Goal: Information Seeking & Learning: Learn about a topic

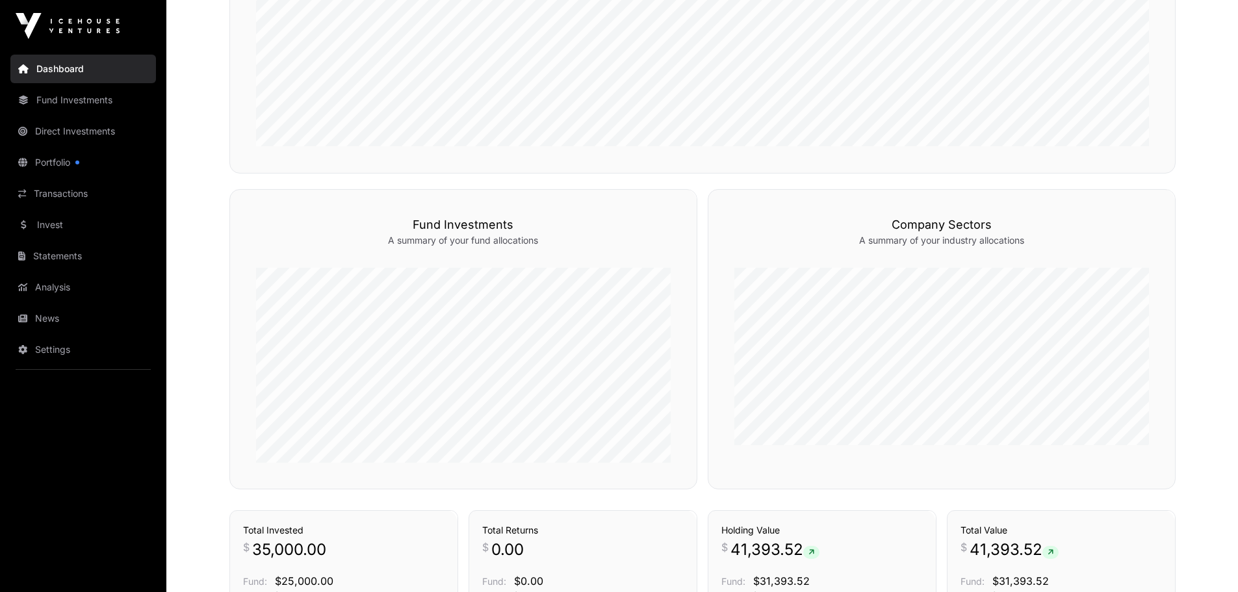
scroll to position [390, 0]
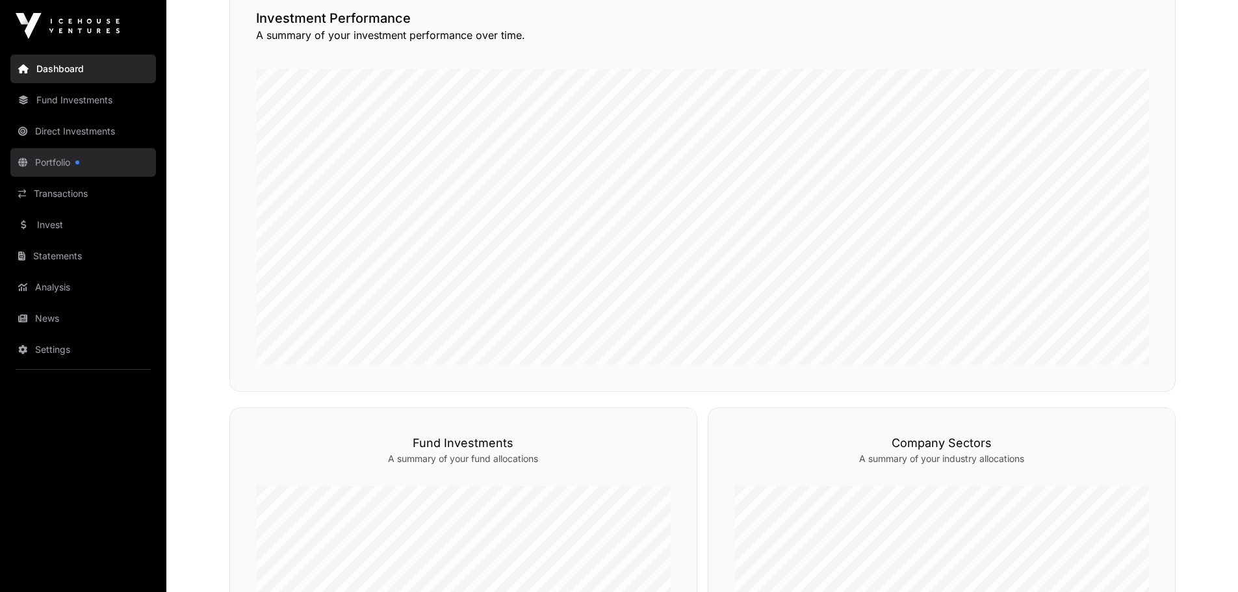
click at [44, 159] on link "Portfolio" at bounding box center [83, 162] width 146 height 29
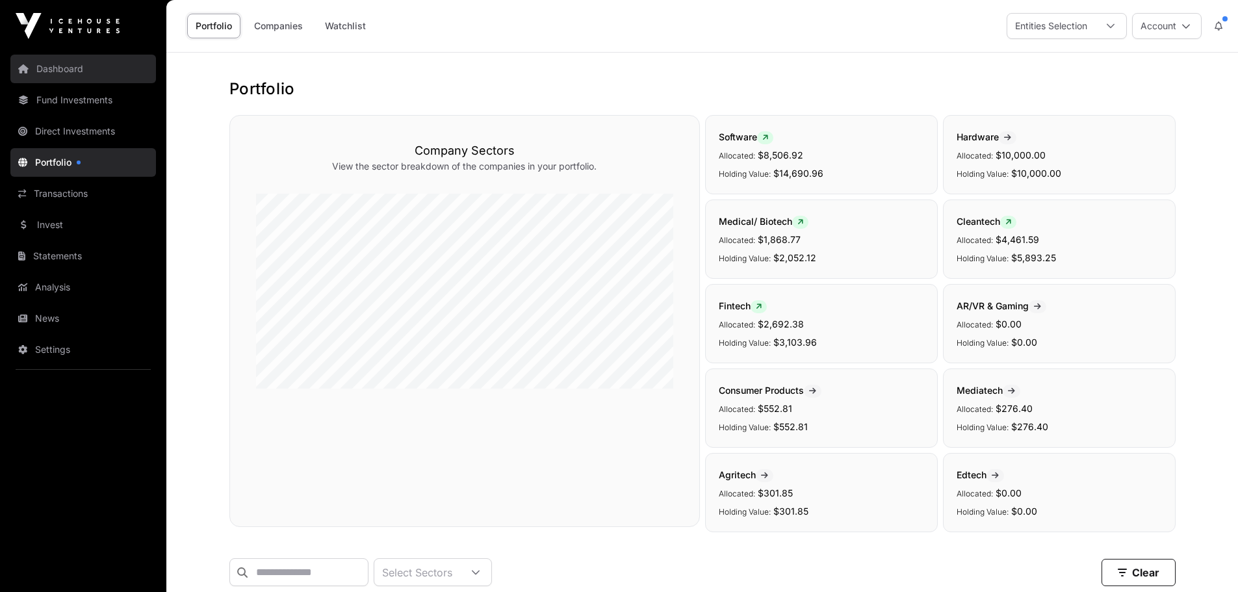
click at [65, 69] on link "Dashboard" at bounding box center [83, 69] width 146 height 29
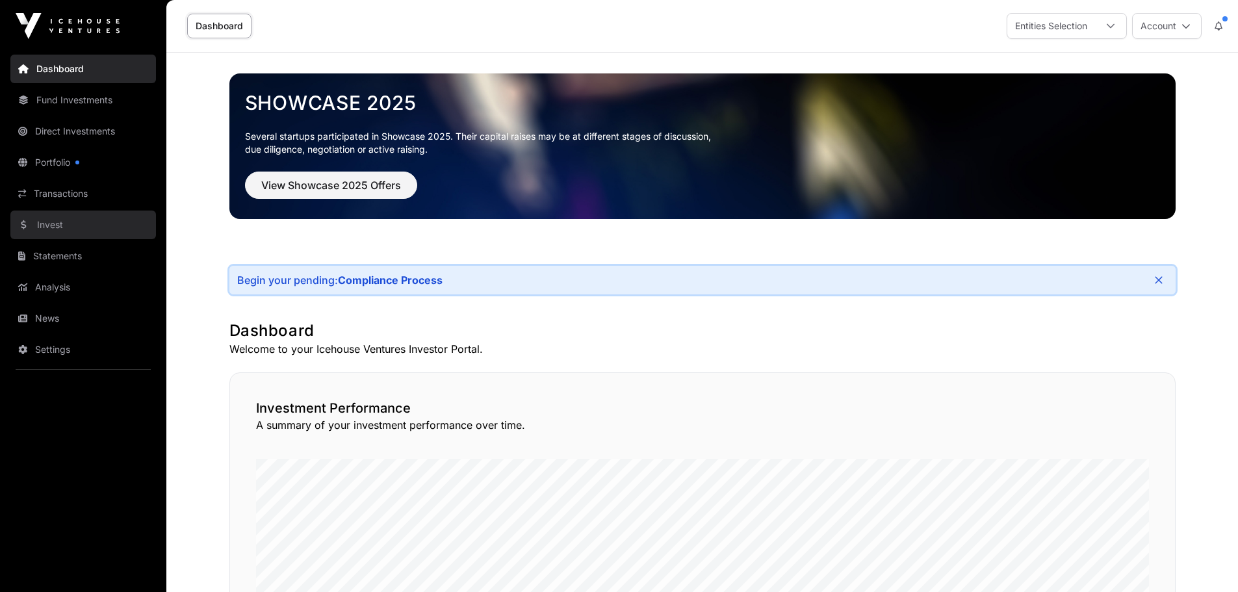
click at [60, 222] on link "Invest" at bounding box center [83, 224] width 146 height 29
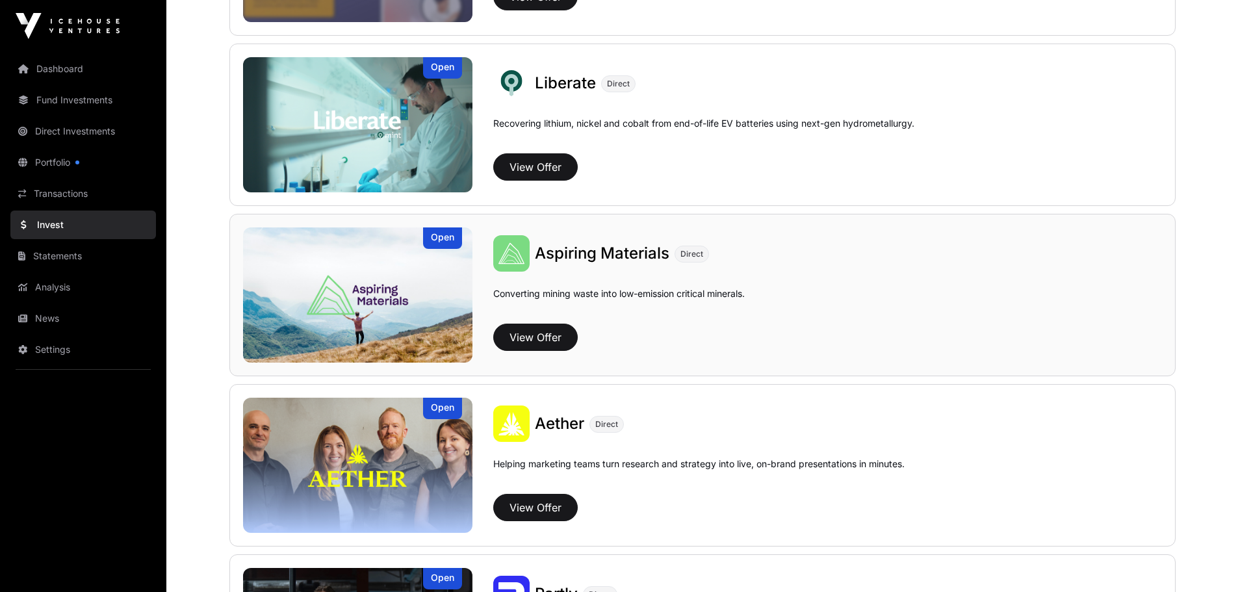
scroll to position [1299, 0]
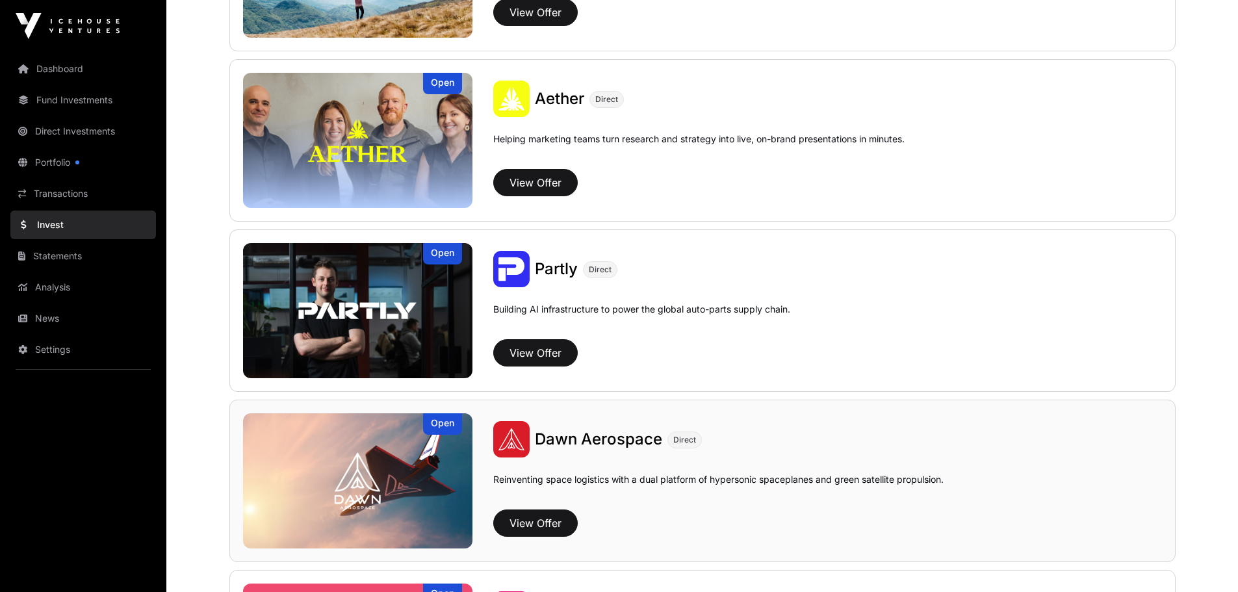
click at [610, 439] on span "Dawn Aerospace" at bounding box center [598, 438] width 127 height 19
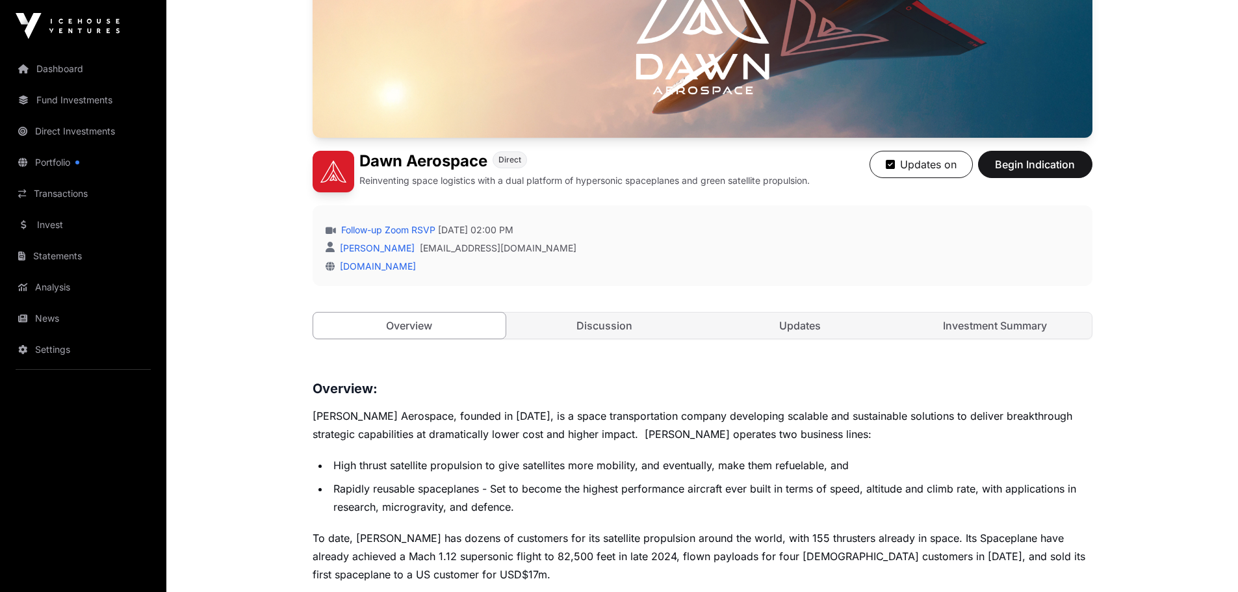
scroll to position [325, 0]
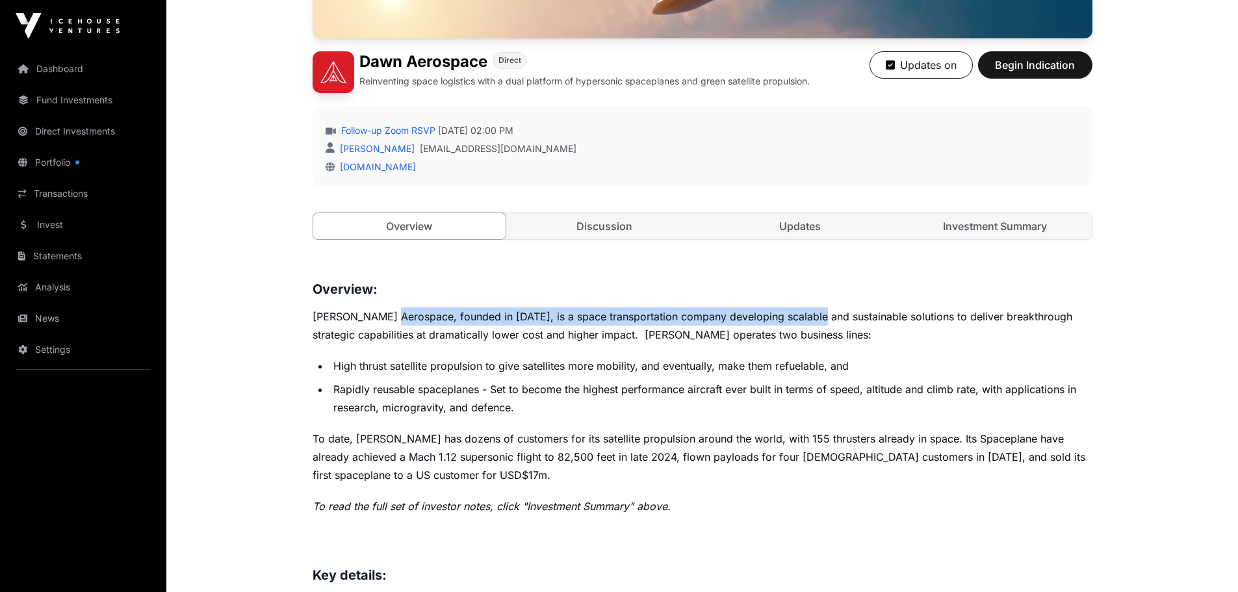
drag, startPoint x: 396, startPoint y: 316, endPoint x: 856, endPoint y: 323, distance: 460.7
click at [843, 316] on p "[PERSON_NAME] Aerospace, founded in [DATE], is a space transportation company d…" at bounding box center [702, 325] width 780 height 36
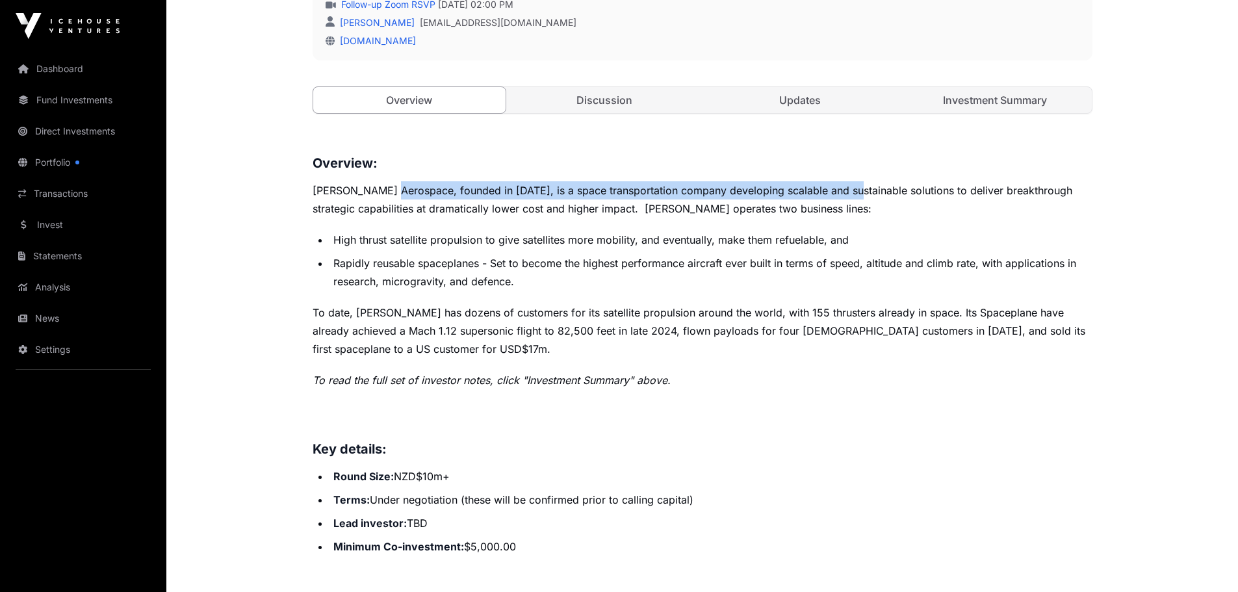
scroll to position [585, 0]
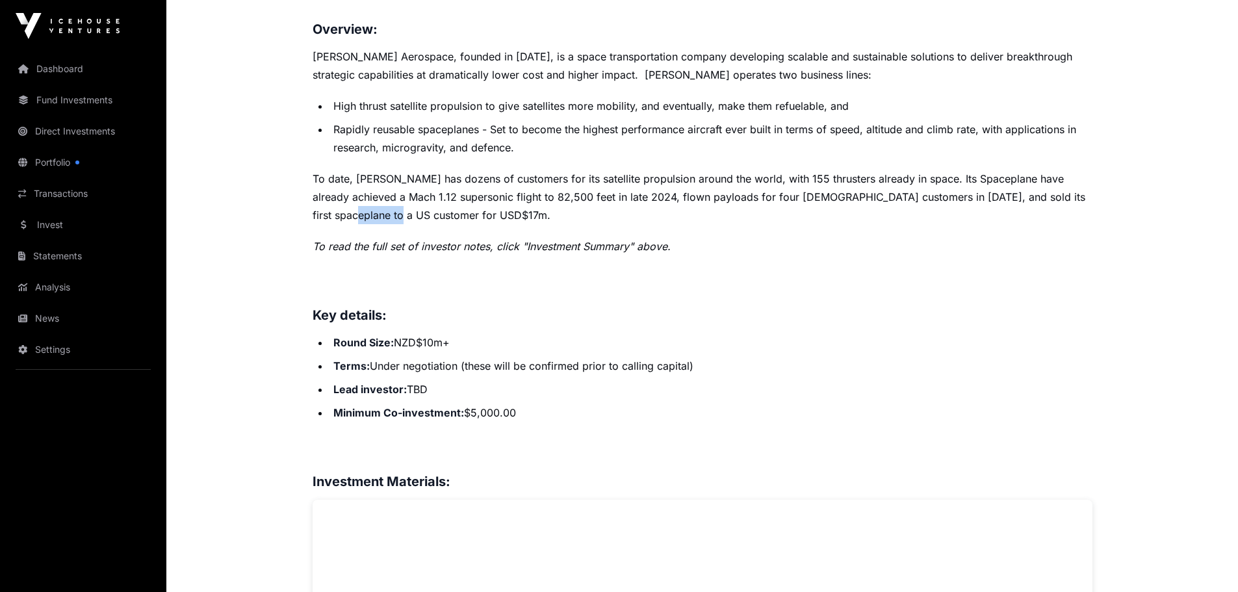
drag, startPoint x: 1063, startPoint y: 202, endPoint x: 882, endPoint y: 210, distance: 182.1
click at [884, 209] on p "To date, [PERSON_NAME] has dozens of customers for its satellite propulsion aro…" at bounding box center [702, 197] width 780 height 55
drag, startPoint x: 856, startPoint y: 238, endPoint x: 818, endPoint y: 271, distance: 50.7
click at [854, 240] on p "To read the full set of investor notes, click "Investment Summary" above." at bounding box center [702, 246] width 780 height 18
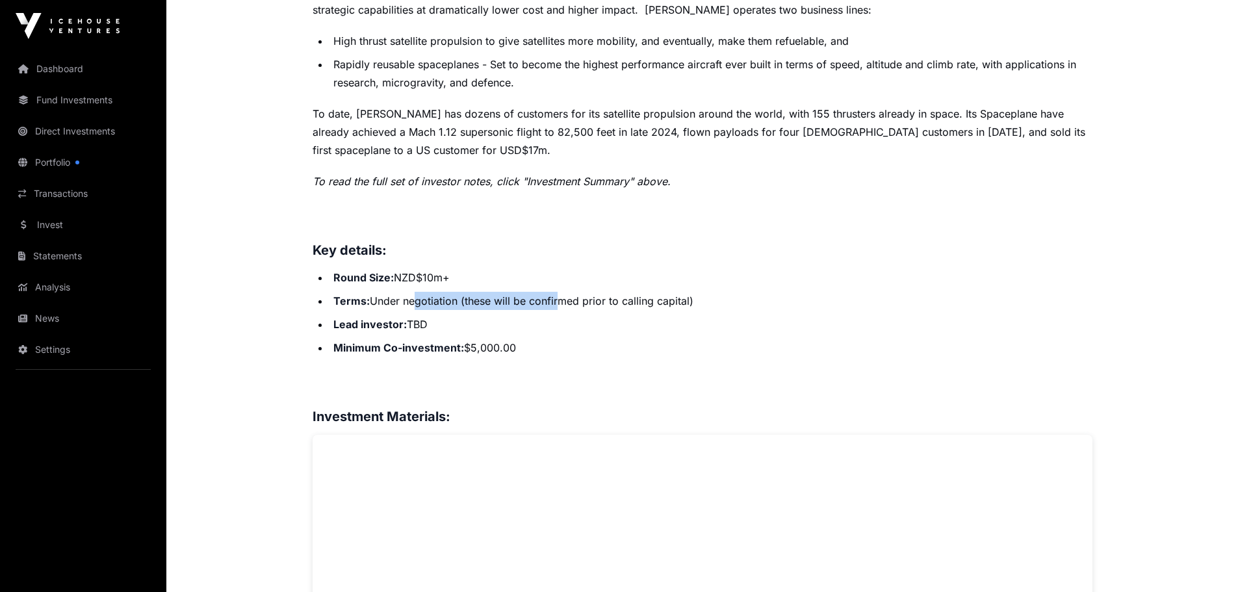
drag, startPoint x: 426, startPoint y: 296, endPoint x: 695, endPoint y: 290, distance: 269.7
click at [676, 290] on ul "Round Size: NZD$10m+ Terms: Under negotiation (these will be confirmed prior to…" at bounding box center [702, 312] width 780 height 88
click at [711, 298] on li "Terms: Under negotiation (these will be confirmed prior to calling capital)" at bounding box center [710, 301] width 763 height 18
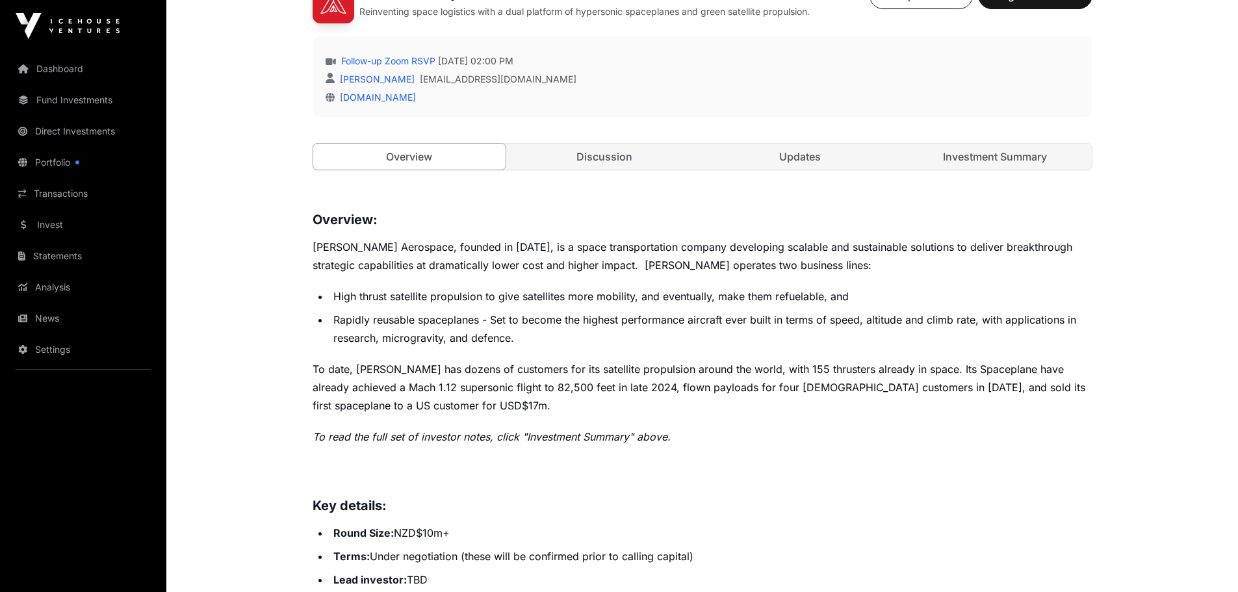
scroll to position [269, 0]
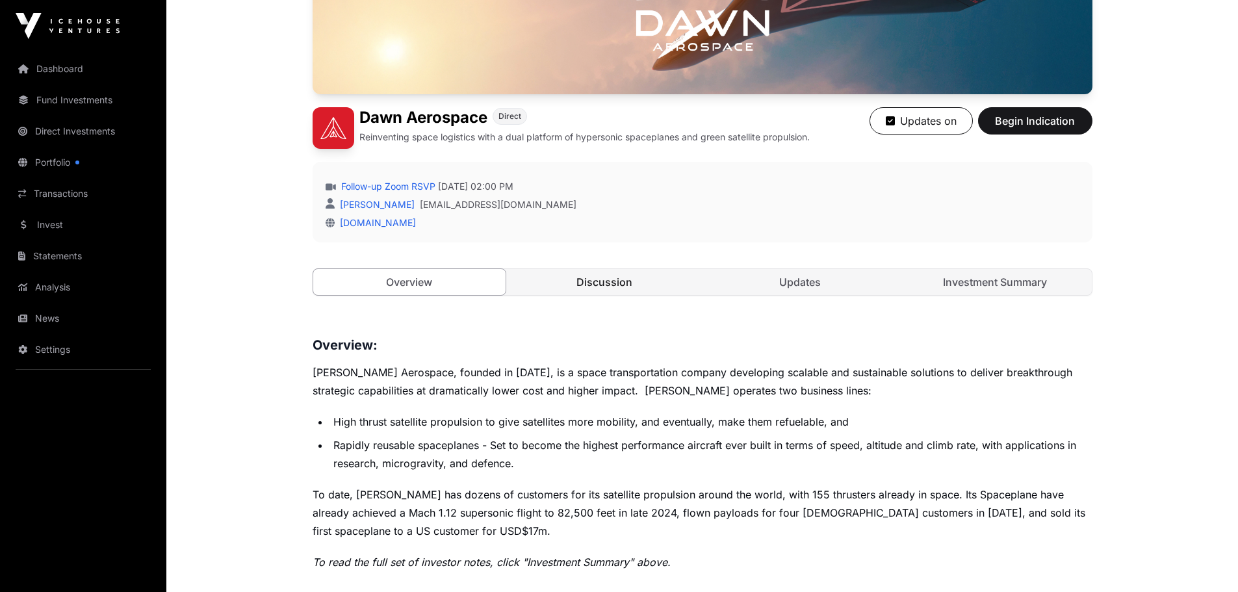
click at [603, 285] on link "Discussion" at bounding box center [604, 282] width 193 height 26
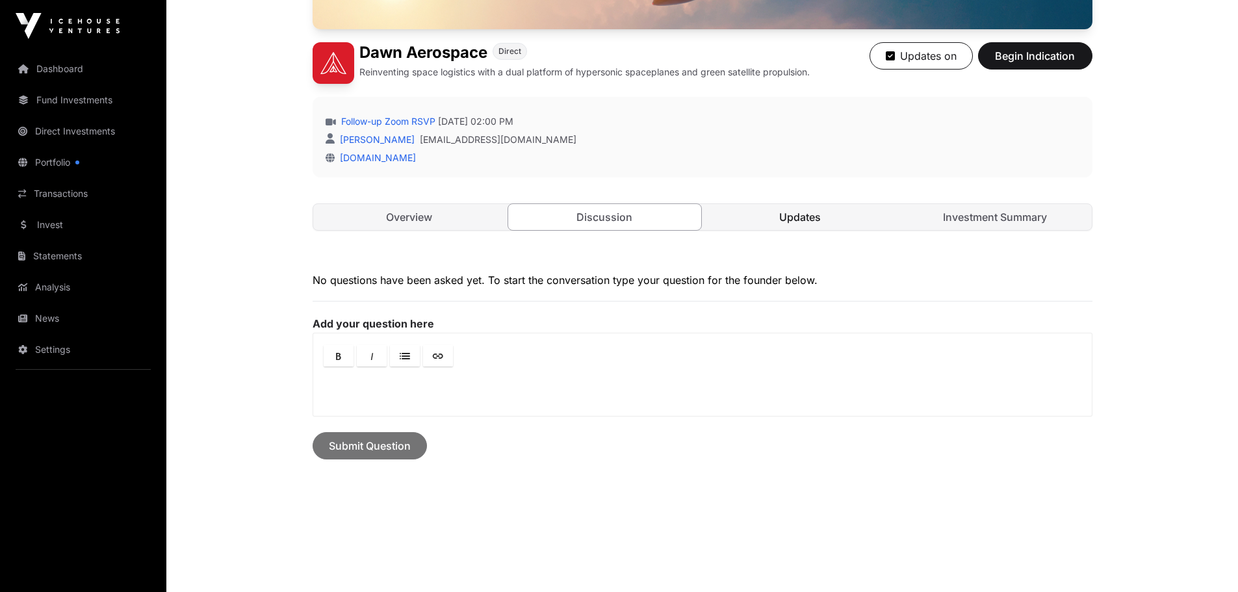
click at [767, 223] on link "Updates" at bounding box center [800, 217] width 193 height 26
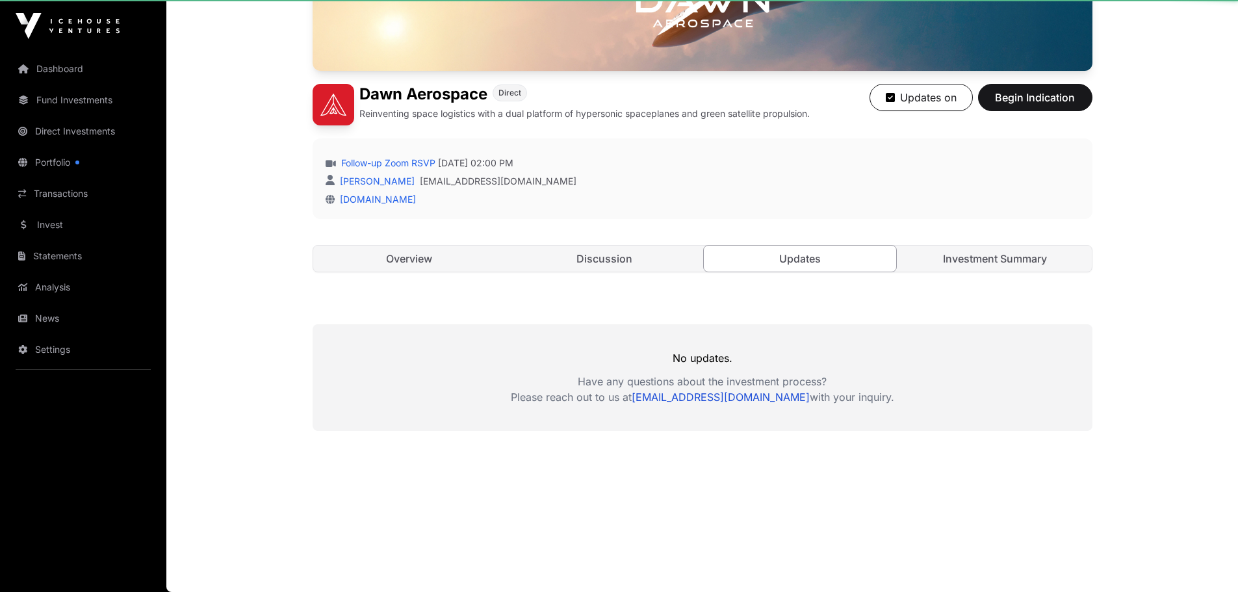
scroll to position [292, 0]
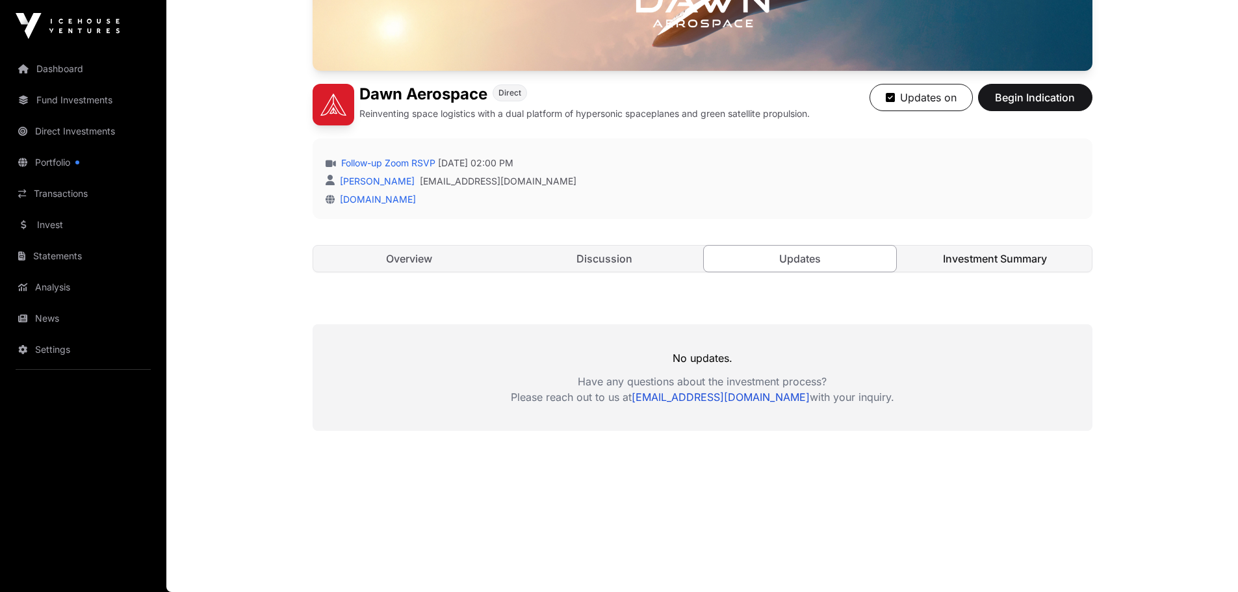
click at [987, 262] on link "Investment Summary" at bounding box center [994, 259] width 193 height 26
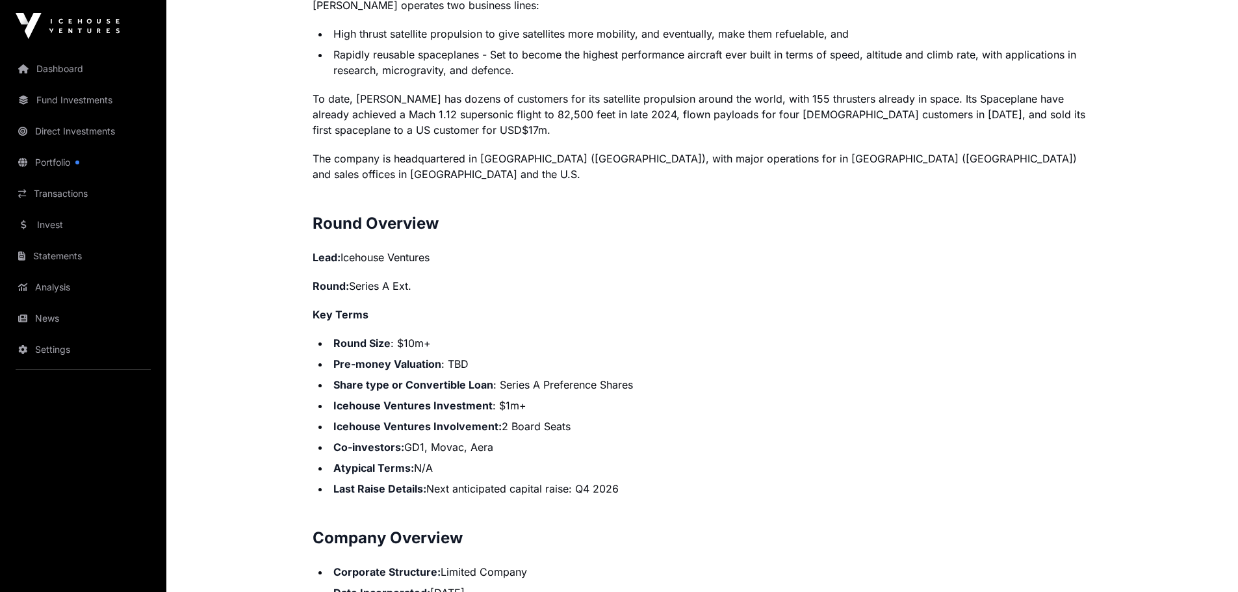
scroll to position [1072, 0]
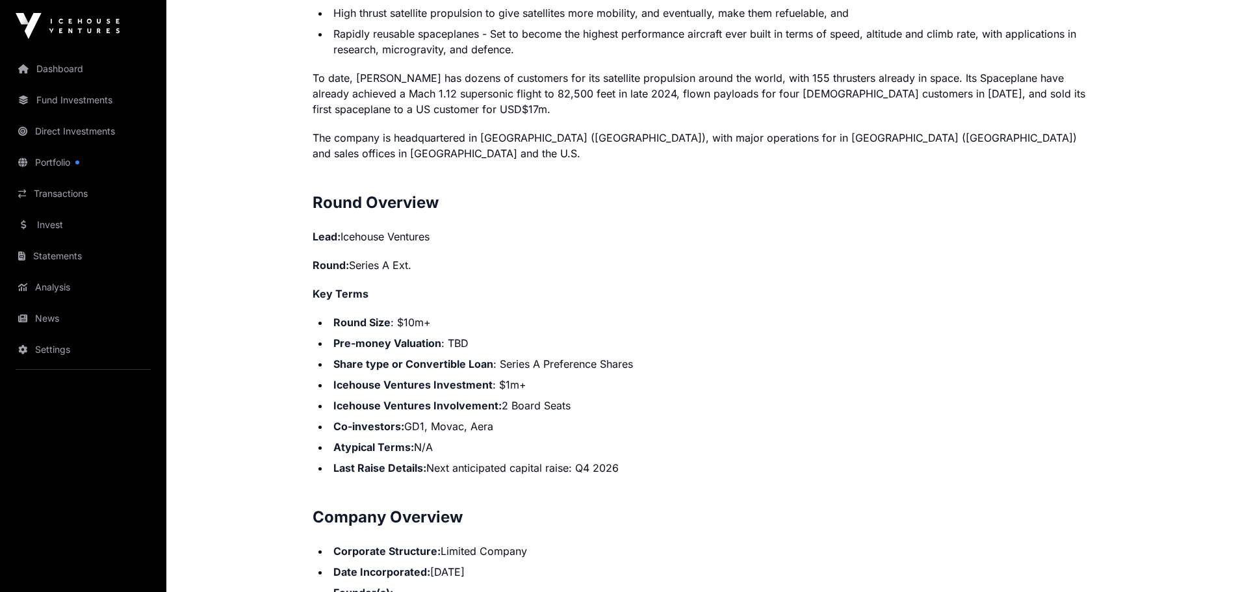
drag, startPoint x: 576, startPoint y: 444, endPoint x: 434, endPoint y: 349, distance: 170.8
click at [433, 352] on ul "Round Size : $10m+ Pre-money Valuation : TBD Share type or Convertible Loan : S…" at bounding box center [702, 394] width 780 height 161
click at [697, 377] on li "Icehouse Ventures Investment : $1m+" at bounding box center [710, 385] width 763 height 16
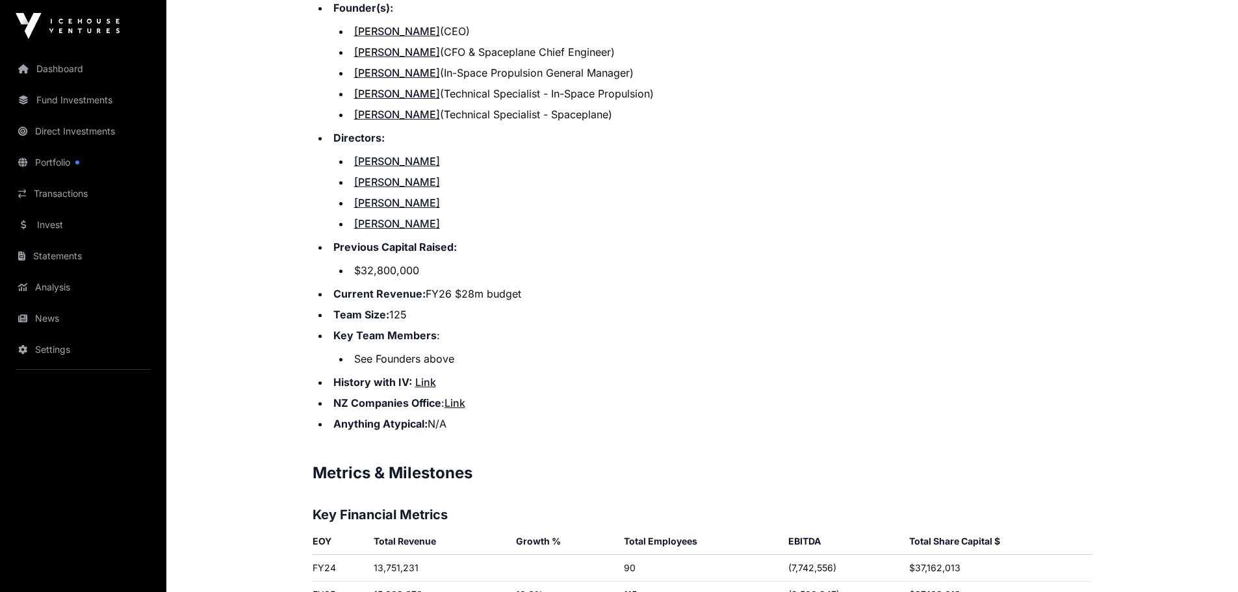
scroll to position [1916, 0]
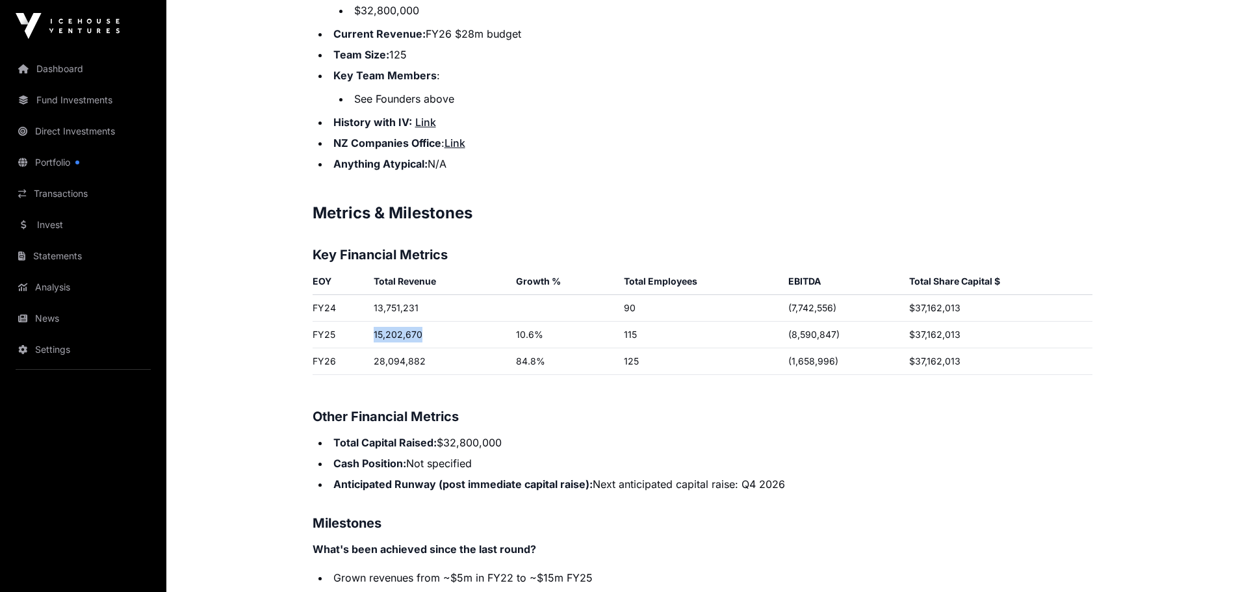
drag, startPoint x: 426, startPoint y: 318, endPoint x: 367, endPoint y: 316, distance: 58.5
click at [368, 322] on td "15,202,670" at bounding box center [439, 335] width 142 height 27
drag, startPoint x: 749, startPoint y: 401, endPoint x: 830, endPoint y: 371, distance: 86.5
click at [750, 406] on h3 "Other Financial Metrics" at bounding box center [702, 416] width 780 height 21
drag, startPoint x: 856, startPoint y: 320, endPoint x: 784, endPoint y: 324, distance: 71.6
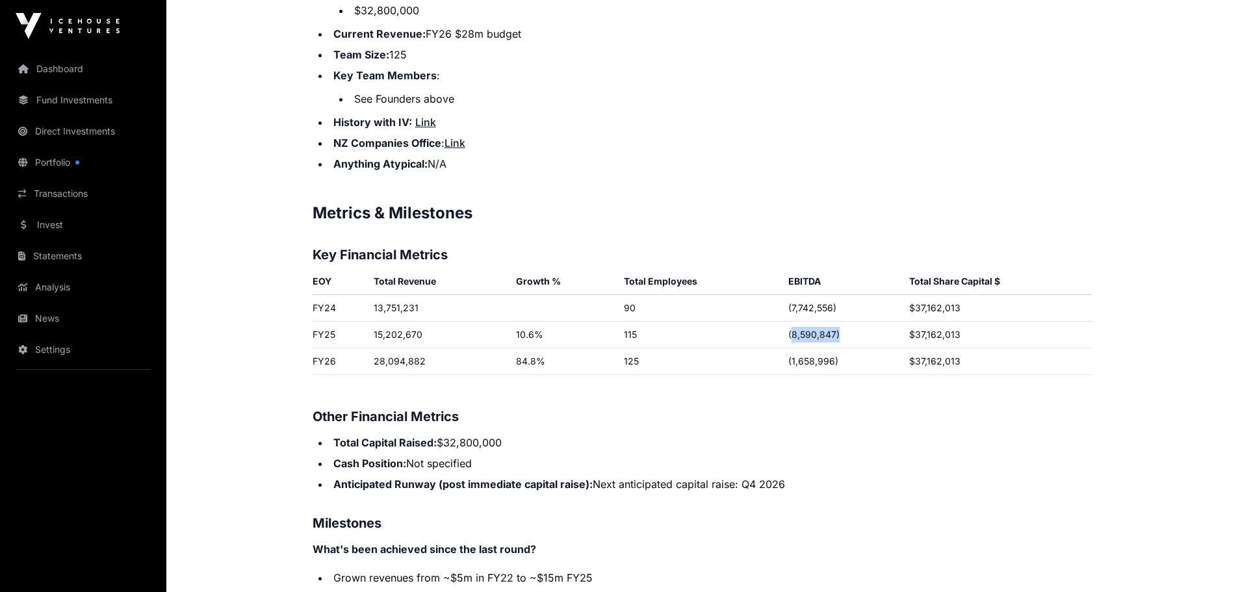
click at [791, 322] on td "(8,590,847)" at bounding box center [843, 335] width 121 height 27
click at [752, 348] on td "125" at bounding box center [700, 361] width 164 height 27
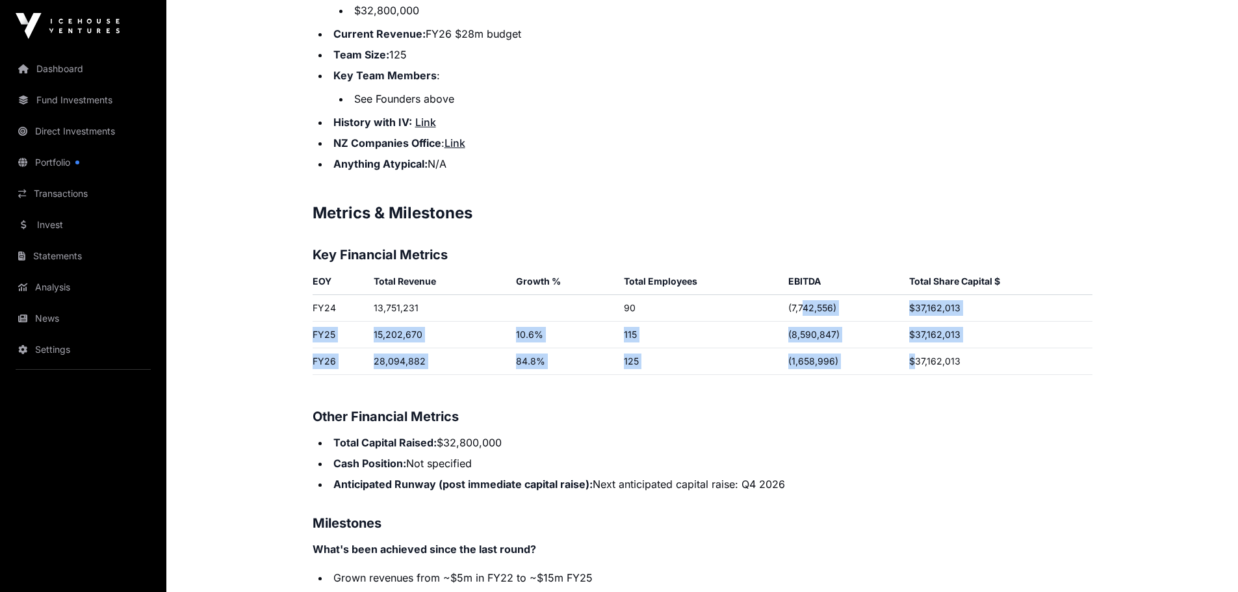
drag, startPoint x: 911, startPoint y: 347, endPoint x: 795, endPoint y: 303, distance: 124.4
click at [800, 297] on tbody "FY24 13,751,231 90 (7,742,556) $37,162,013 FY25 15,202,670 10.6% 115 (8,590,847…" at bounding box center [702, 340] width 780 height 91
click at [780, 348] on td "125" at bounding box center [700, 361] width 164 height 27
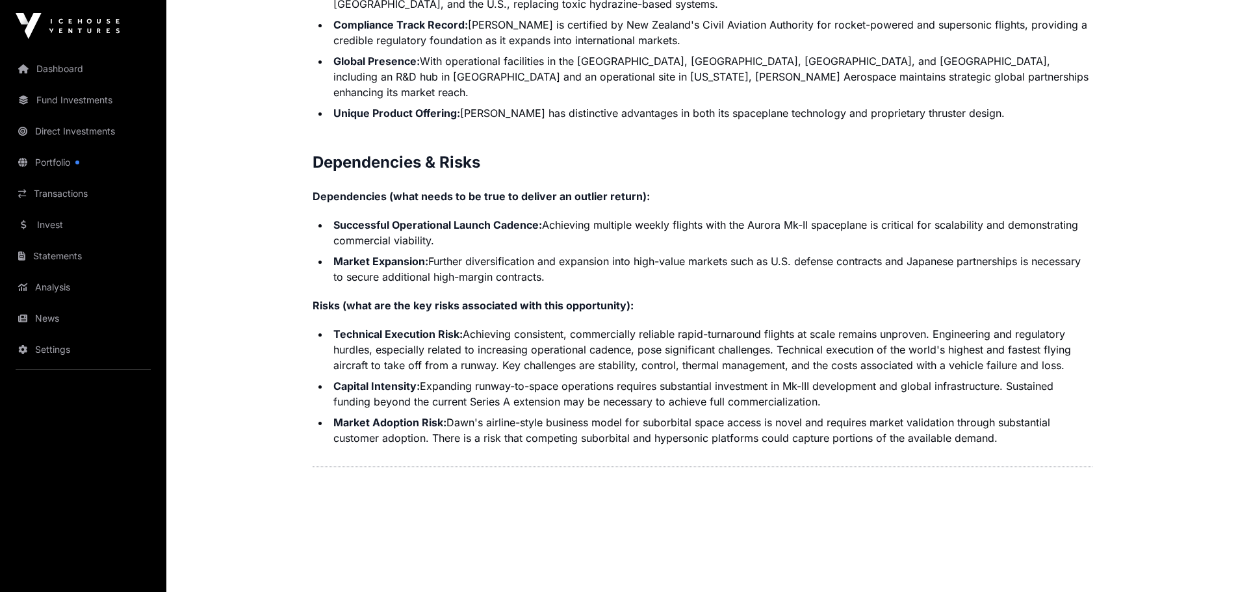
scroll to position [2924, 0]
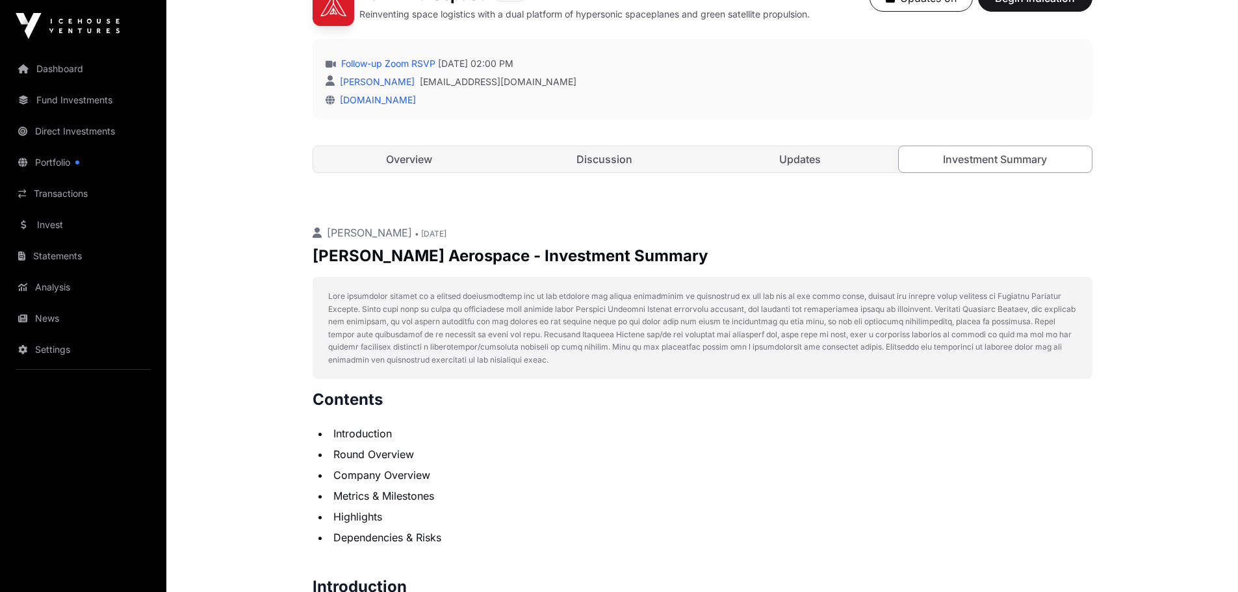
scroll to position [2336, 0]
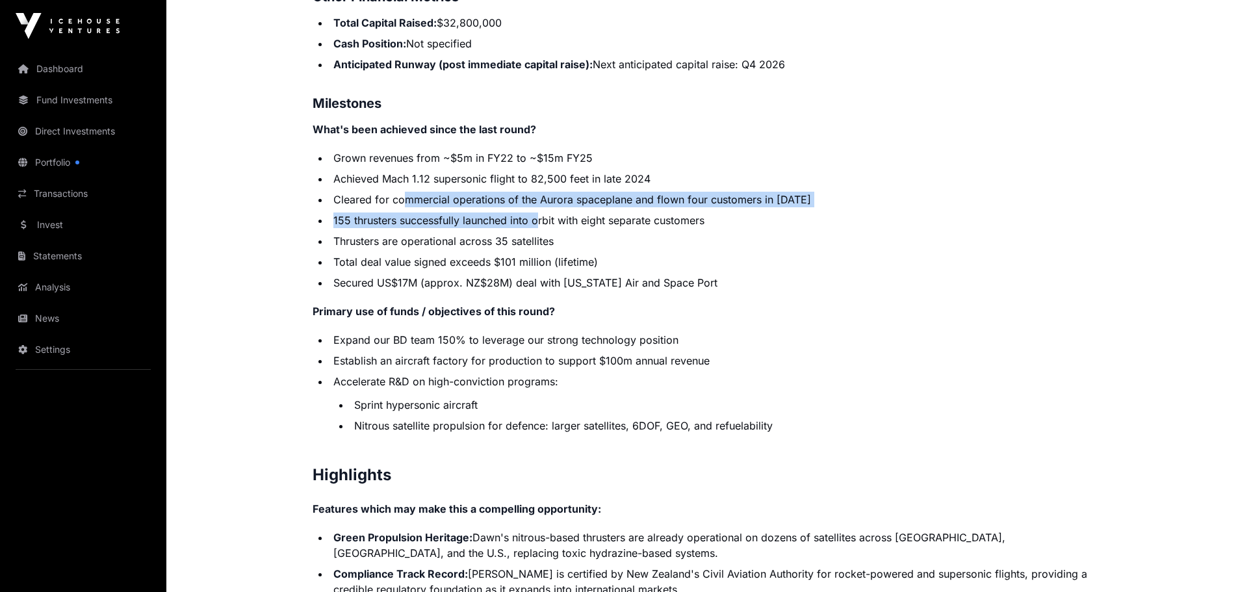
drag, startPoint x: 415, startPoint y: 194, endPoint x: 584, endPoint y: 221, distance: 171.0
click at [555, 215] on ul "Grown revenues from ~$5m in FY22 to ~$15m FY25 Achieved Mach 1.12 supersonic fl…" at bounding box center [702, 220] width 780 height 140
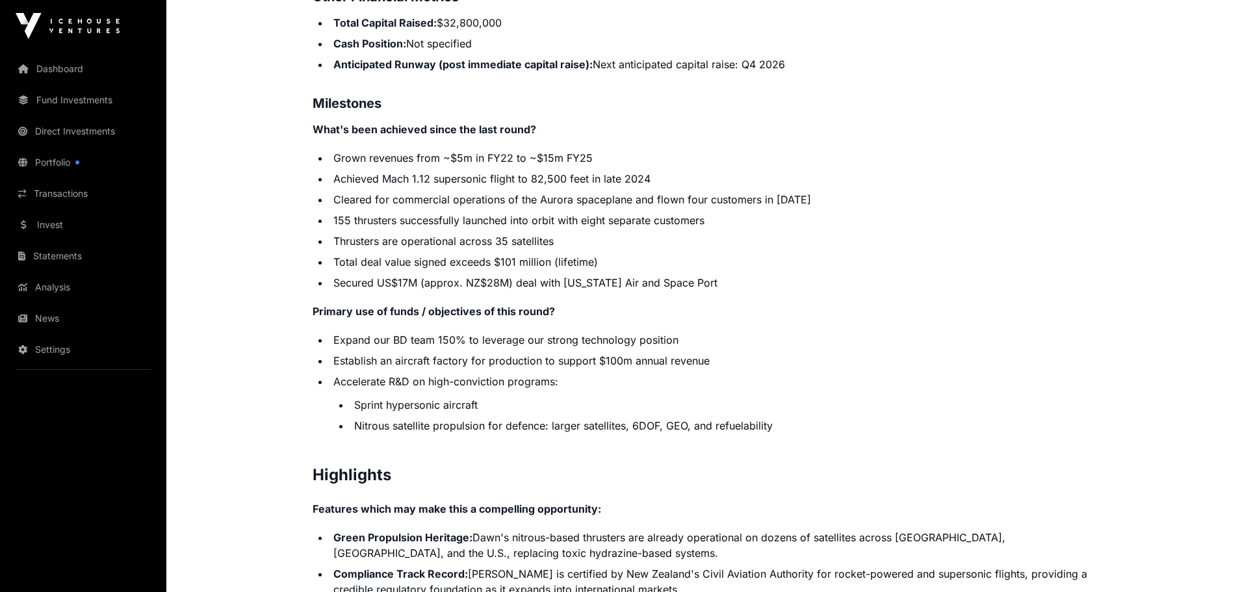
click at [732, 275] on li "Secured US$17M (approx. NZ$28M) deal with [US_STATE] Air and Space Port" at bounding box center [710, 283] width 763 height 16
